Goal: Task Accomplishment & Management: Complete application form

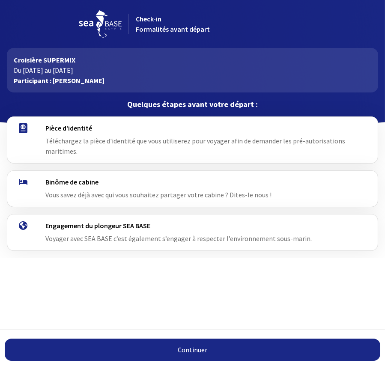
click at [80, 144] on span "Téléchargez la pièce d'identité que vous utiliserez pour voyager afin de demand…" at bounding box center [194, 145] width 299 height 19
click at [187, 353] on link "Continuer" at bounding box center [192, 349] width 375 height 22
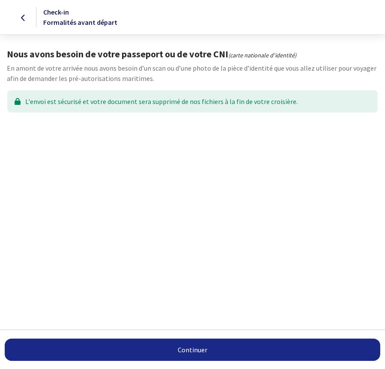
click at [188, 351] on link "Continuer" at bounding box center [192, 349] width 375 height 22
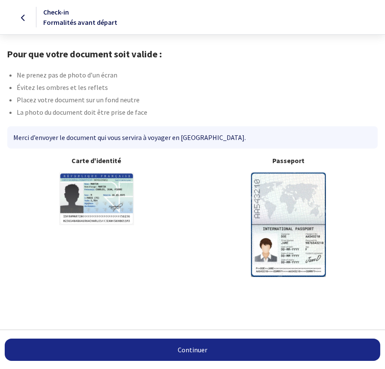
click at [187, 350] on link "Continuer" at bounding box center [192, 349] width 375 height 22
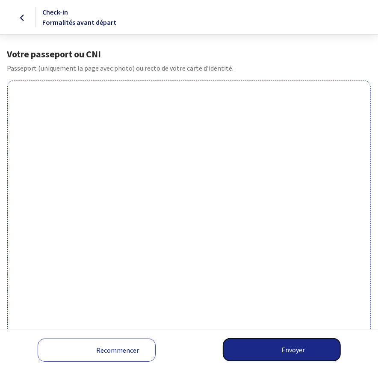
click at [276, 346] on button "Envoyer" at bounding box center [281, 349] width 117 height 22
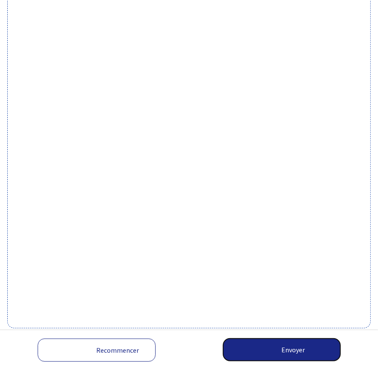
click at [292, 350] on button "Envoyer" at bounding box center [281, 349] width 117 height 22
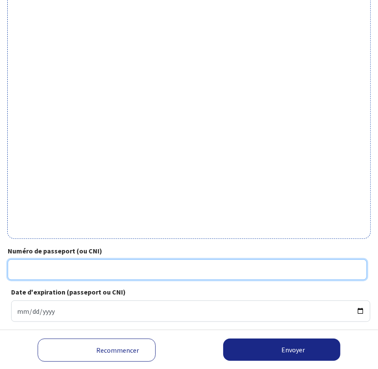
scroll to position [188, 0]
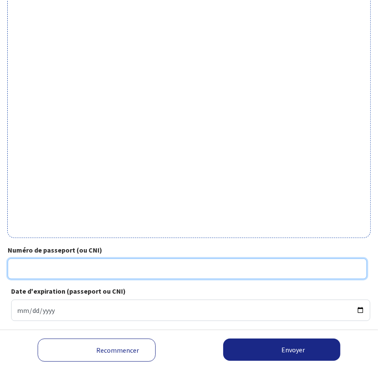
click at [131, 271] on input "Numéro de passeport (ou CNI)" at bounding box center [187, 268] width 359 height 21
type input "17DK477970"
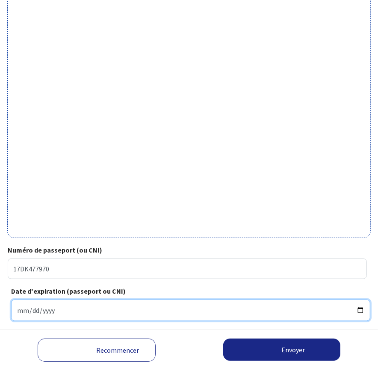
click at [50, 313] on input "Date d'expiration (passeport ou CNI)" at bounding box center [190, 309] width 359 height 21
click at [18, 310] on input "Date d'expiration (passeport ou CNI)" at bounding box center [190, 309] width 359 height 21
type input "2027-08-24"
click at [139, 312] on input "2027-08-24" at bounding box center [190, 309] width 359 height 21
click at [85, 318] on input "2027-08-24" at bounding box center [190, 309] width 359 height 21
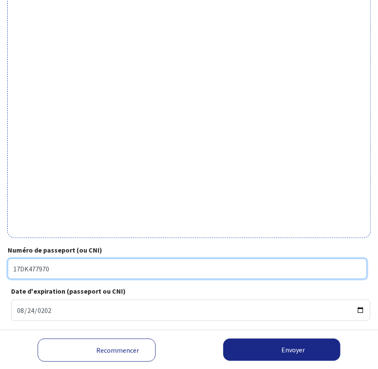
click at [36, 268] on input "17DK477970" at bounding box center [187, 268] width 359 height 21
type input "17DK47970"
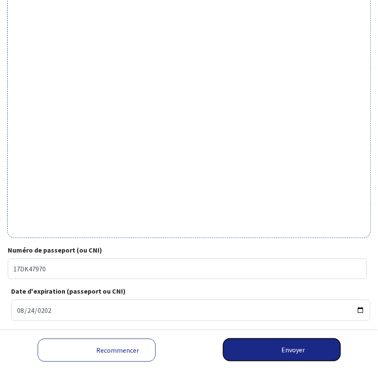
click at [299, 354] on button "Envoyer" at bounding box center [281, 349] width 117 height 22
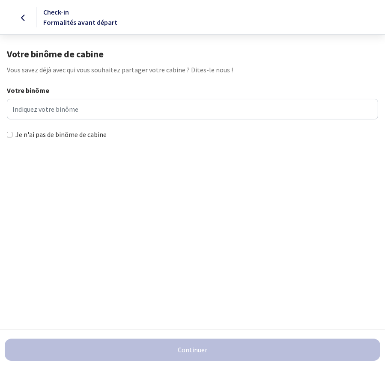
click at [10, 135] on input "Je n'ai pas de binôme de cabine" at bounding box center [10, 135] width 6 height 6
checkbox input "true"
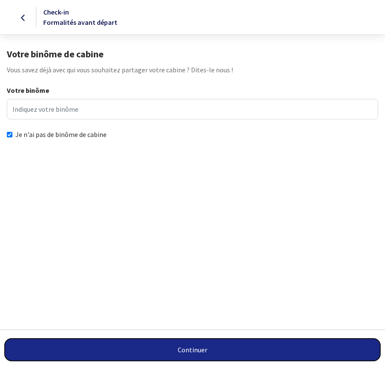
click at [197, 350] on button "Continuer" at bounding box center [192, 349] width 375 height 22
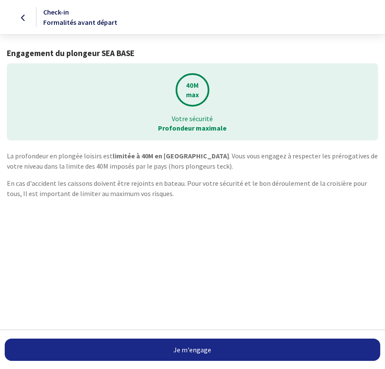
click at [191, 350] on link "Je m'engage" at bounding box center [192, 349] width 375 height 22
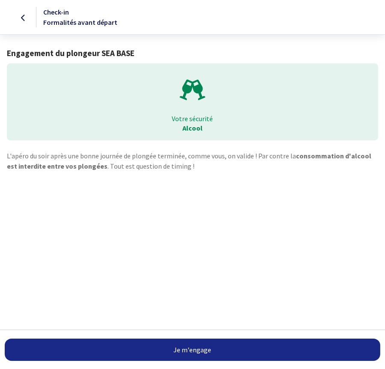
click at [191, 347] on link "Je m'engage" at bounding box center [192, 349] width 375 height 22
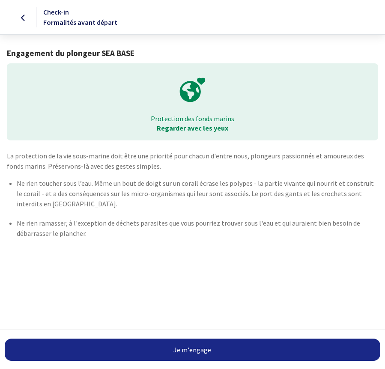
click at [191, 347] on link "Je m'engage" at bounding box center [192, 349] width 375 height 22
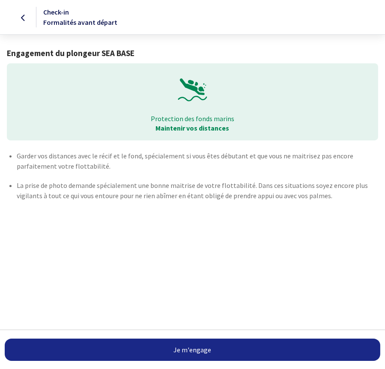
click at [191, 348] on link "Je m'engage" at bounding box center [192, 349] width 375 height 22
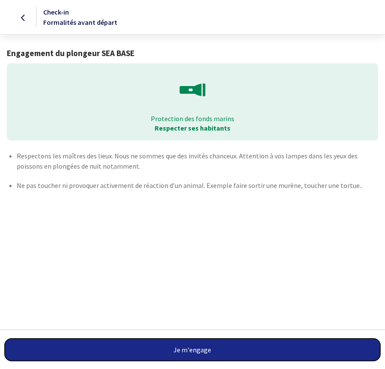
click at [191, 348] on button "Je m'engage" at bounding box center [192, 349] width 375 height 22
